Goal: Find specific page/section: Find specific page/section

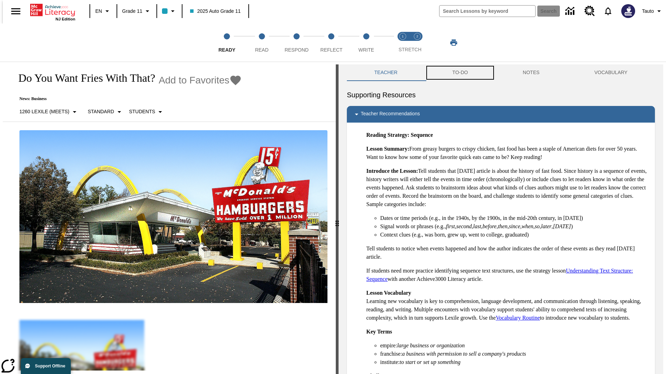
click at [459, 73] on button "TO-DO" at bounding box center [460, 72] width 70 height 17
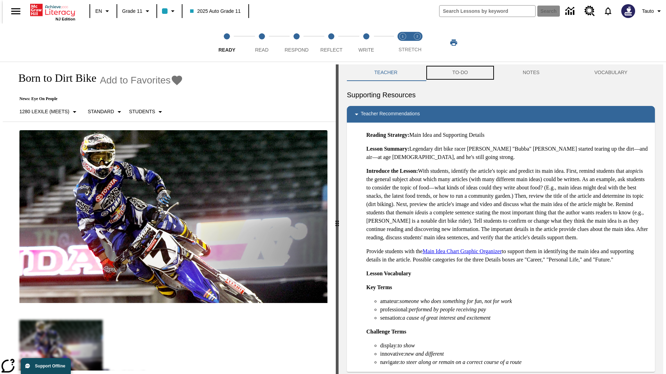
click at [459, 73] on button "TO-DO" at bounding box center [460, 72] width 70 height 17
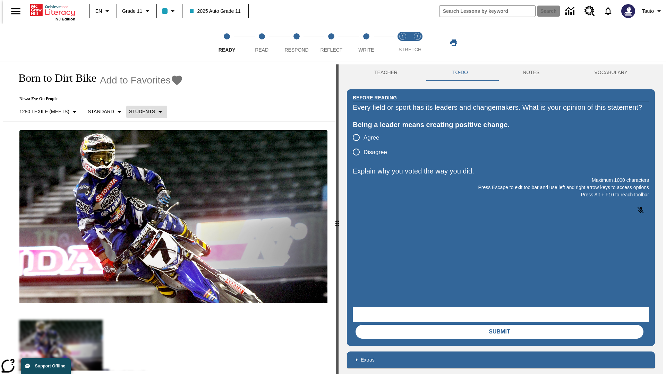
click at [142, 112] on p "Students" at bounding box center [142, 111] width 26 height 7
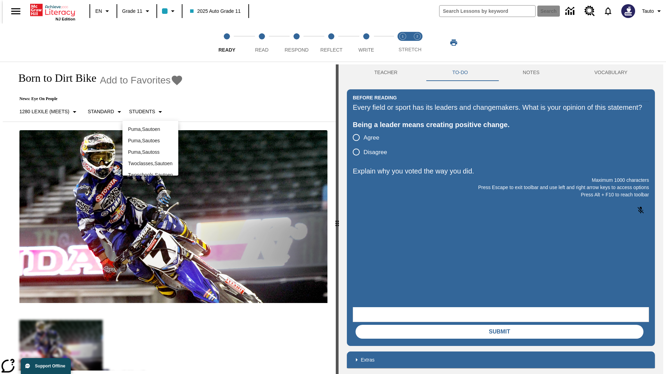
click at [333, 187] on div at bounding box center [333, 187] width 666 height 374
